Goal: Find contact information: Find contact information

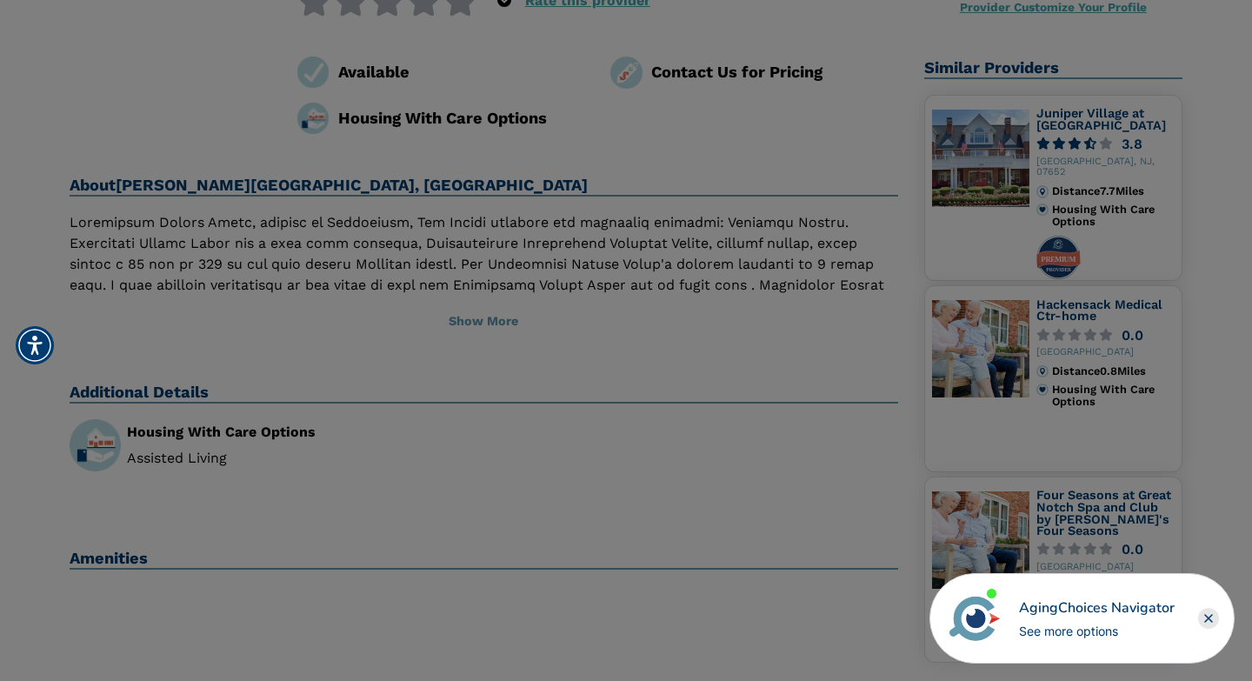
scroll to position [260, 0]
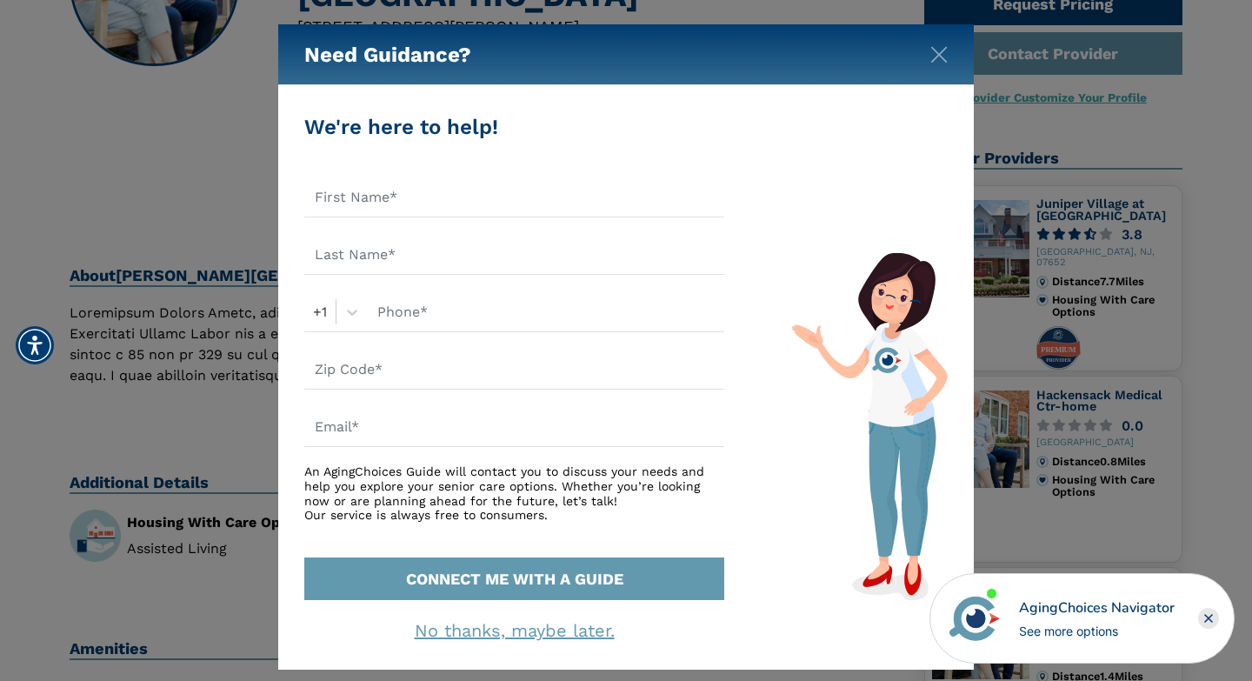
click at [947, 63] on div "Need Guidance?" at bounding box center [625, 54] width 695 height 61
click at [938, 60] on img "Close" at bounding box center [938, 54] width 17 height 17
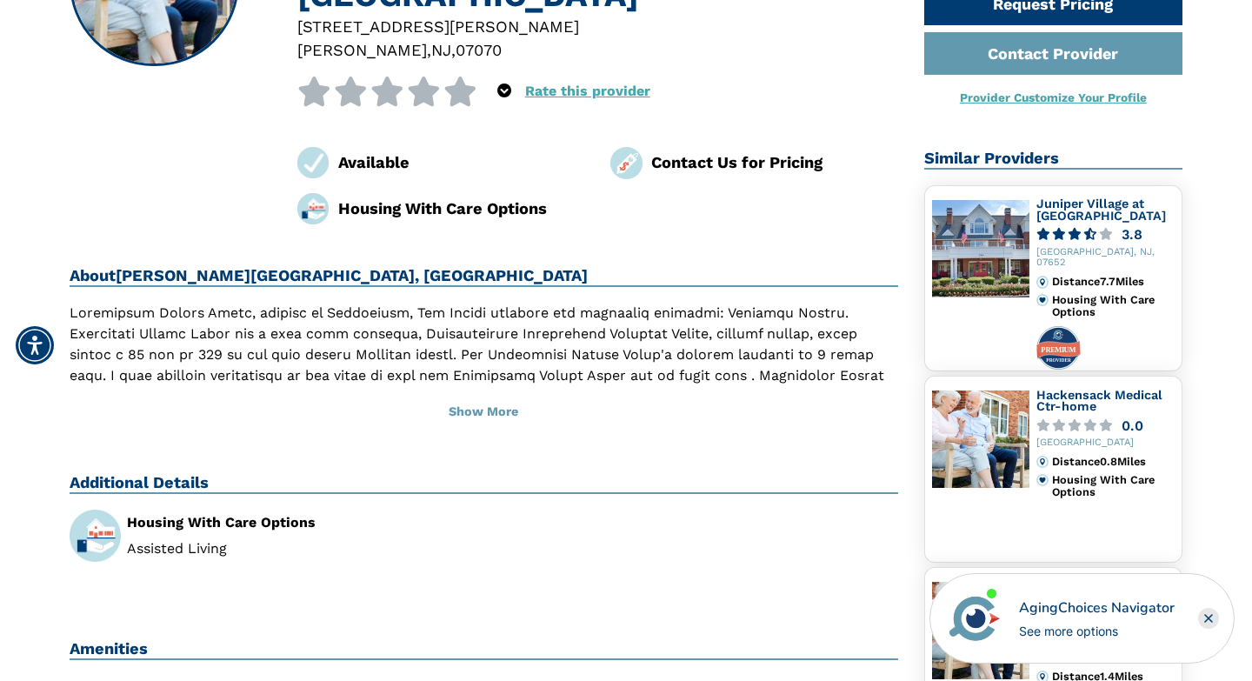
scroll to position [0, 0]
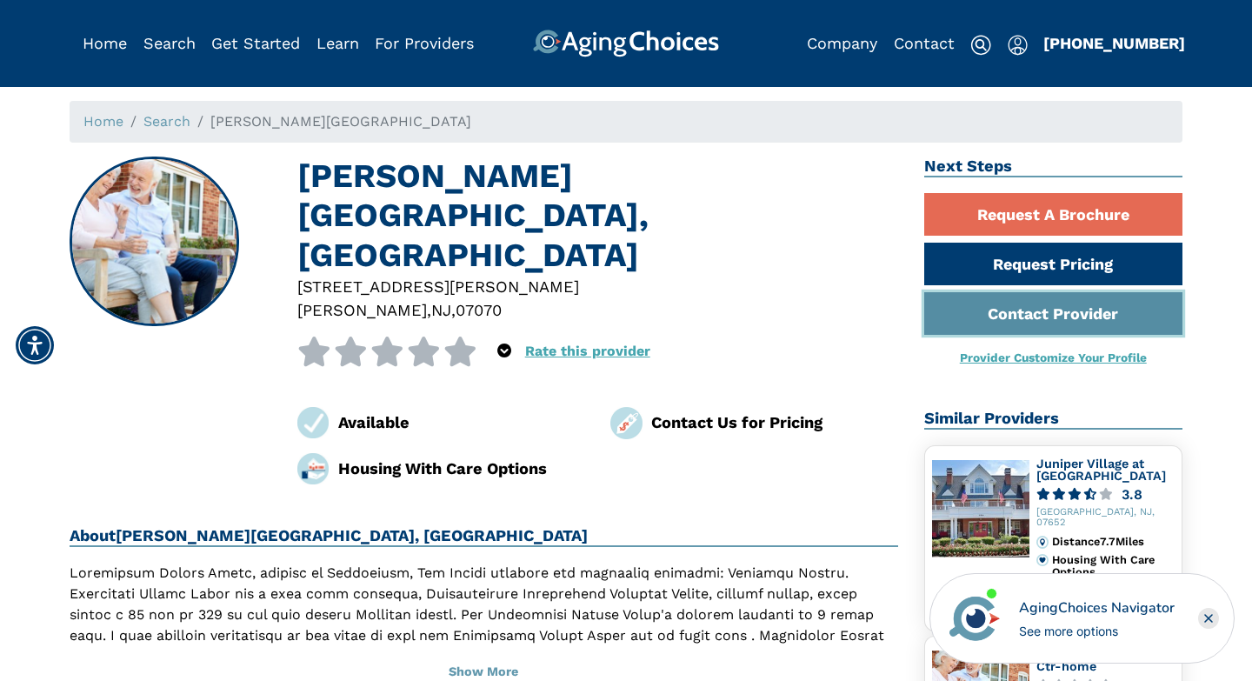
click at [995, 312] on link "Contact Provider" at bounding box center [1053, 313] width 259 height 43
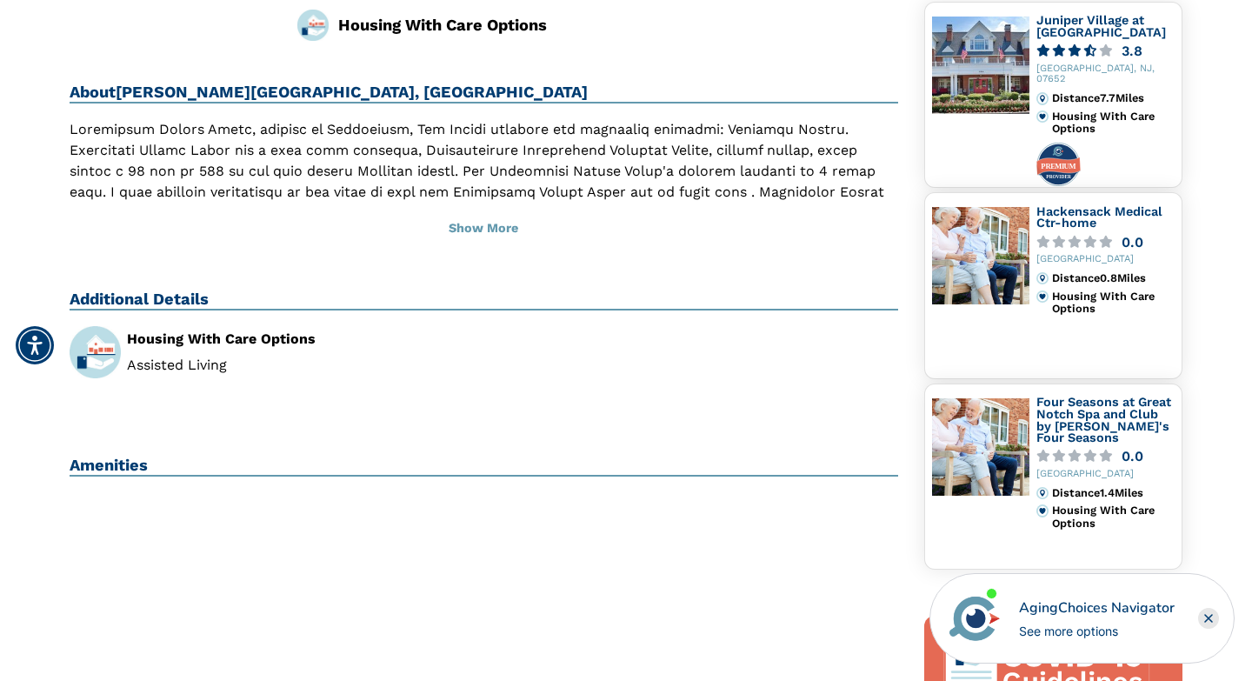
scroll to position [445, 0]
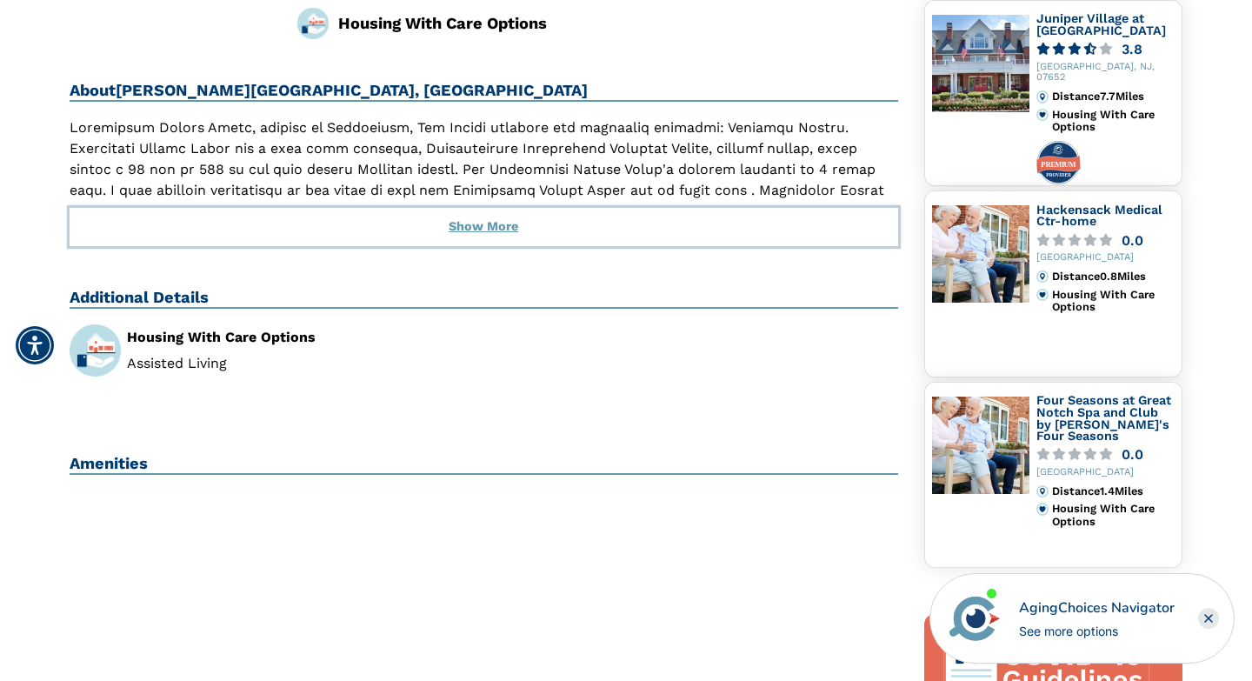
click at [498, 208] on button "Show More" at bounding box center [484, 227] width 828 height 38
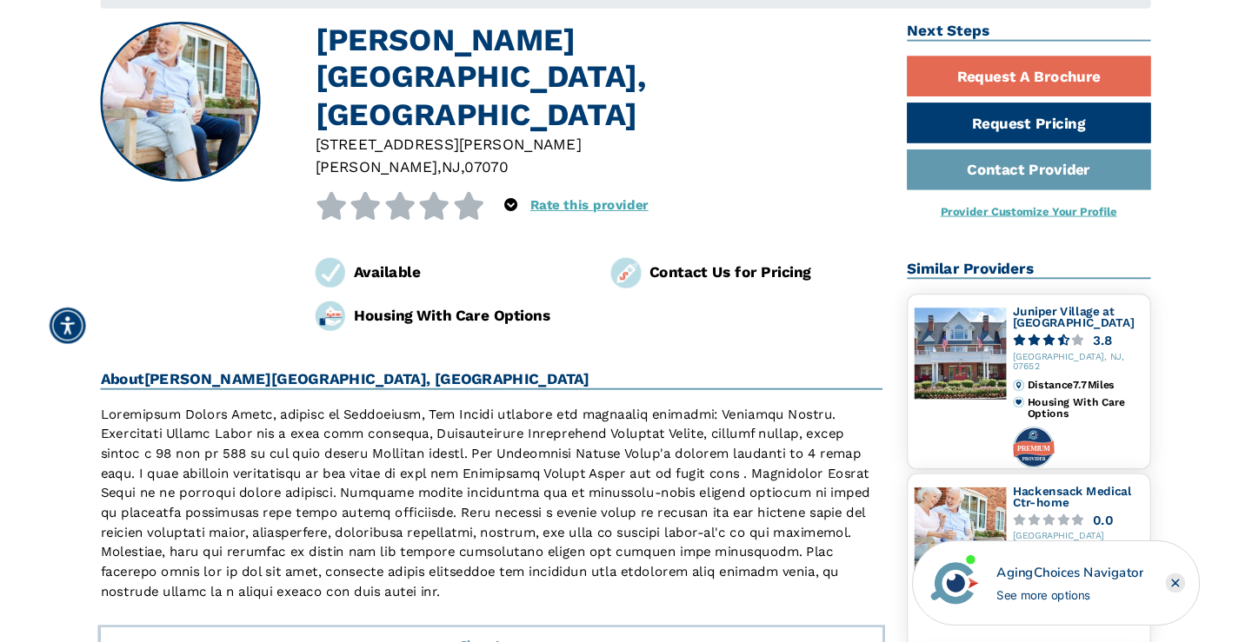
scroll to position [0, 0]
